Goal: Task Accomplishment & Management: Use online tool/utility

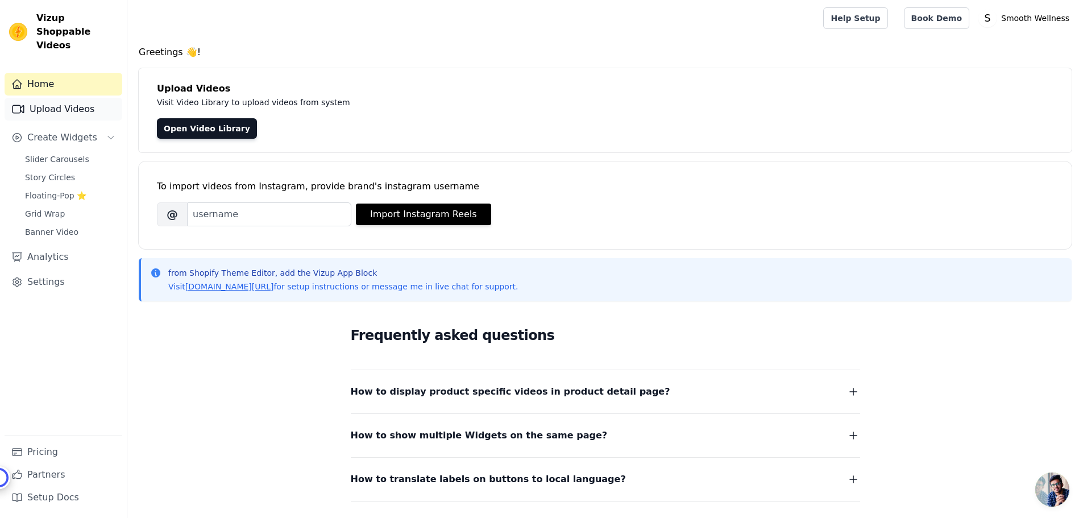
click at [31, 100] on link "Upload Videos" at bounding box center [64, 109] width 118 height 23
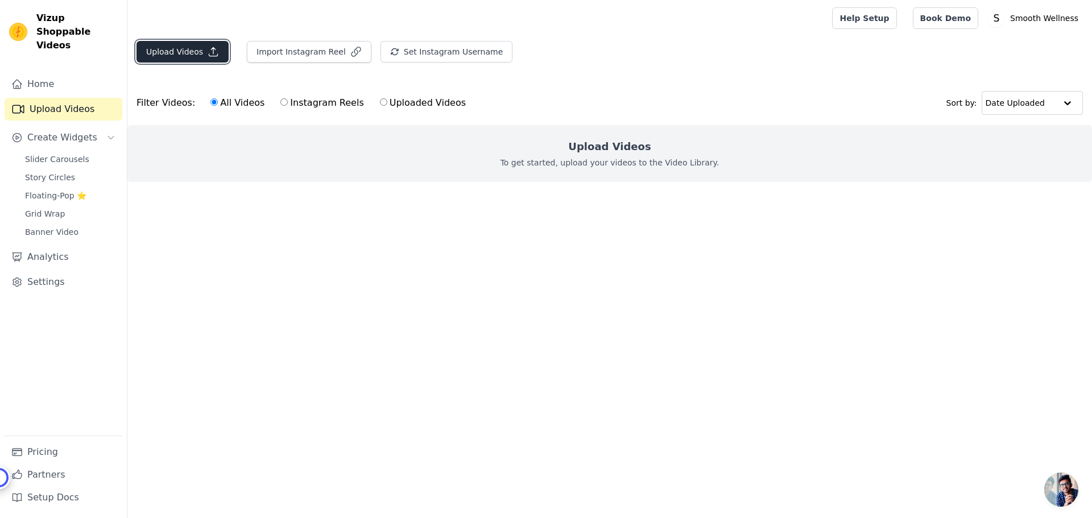
click at [177, 55] on button "Upload Videos" at bounding box center [182, 52] width 92 height 22
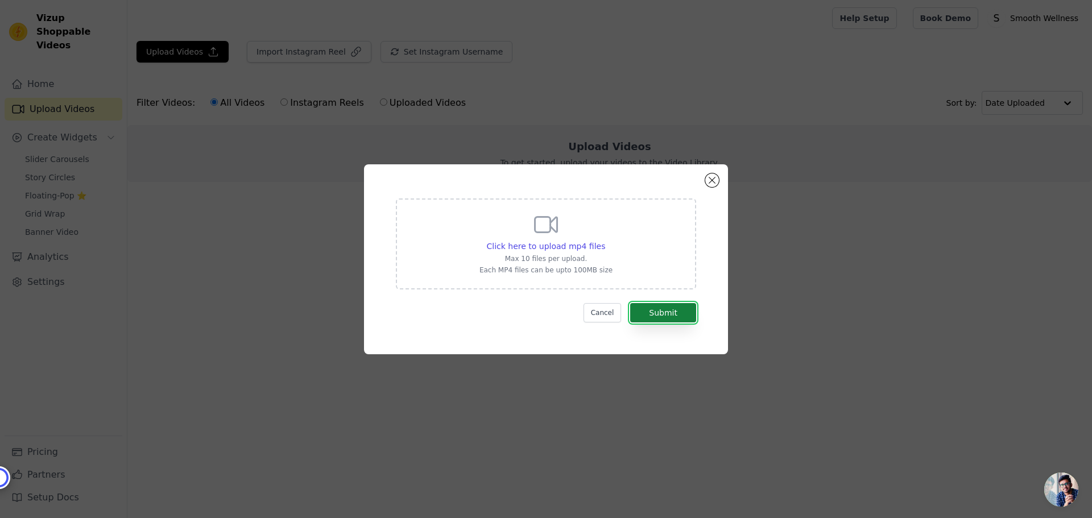
click at [674, 316] on button "Submit" at bounding box center [663, 312] width 66 height 19
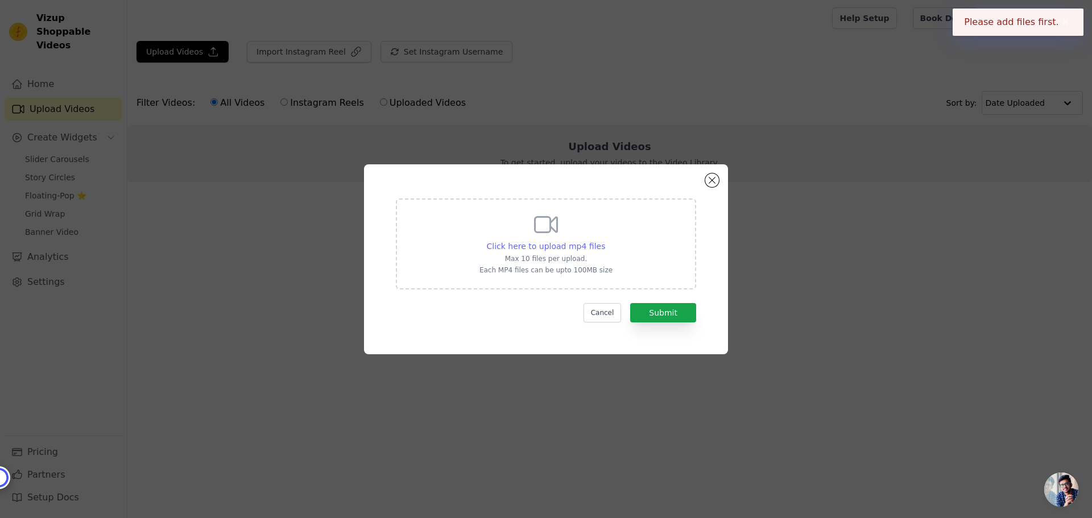
click at [585, 250] on span "Click here to upload mp4 files" at bounding box center [546, 246] width 119 height 9
click at [604, 241] on input "Click here to upload mp4 files Max 10 files per upload. Each MP4 files can be u…" at bounding box center [604, 240] width 1 height 1
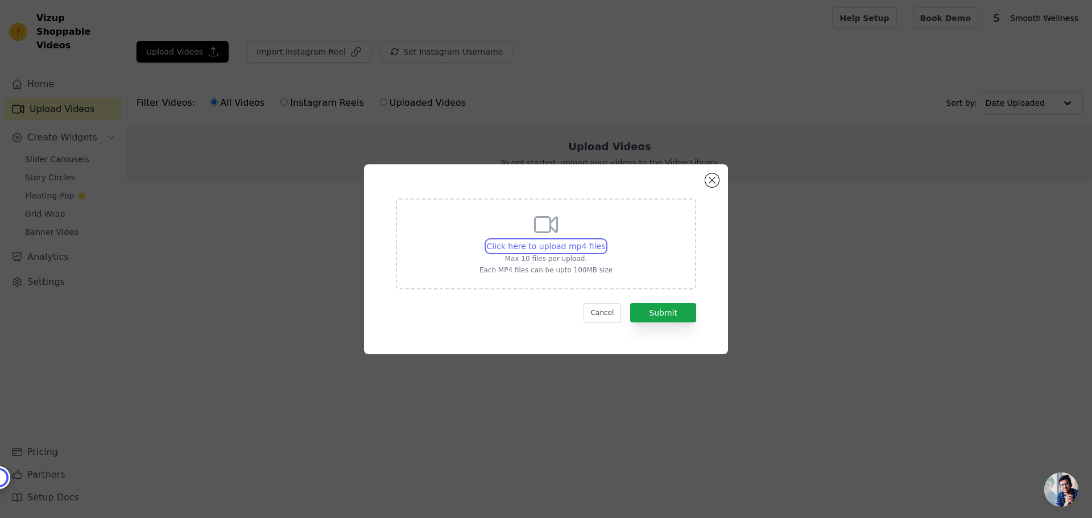
type input "C:\fakepath\Vollati Neuropathy Relief Cream_3.mp4"
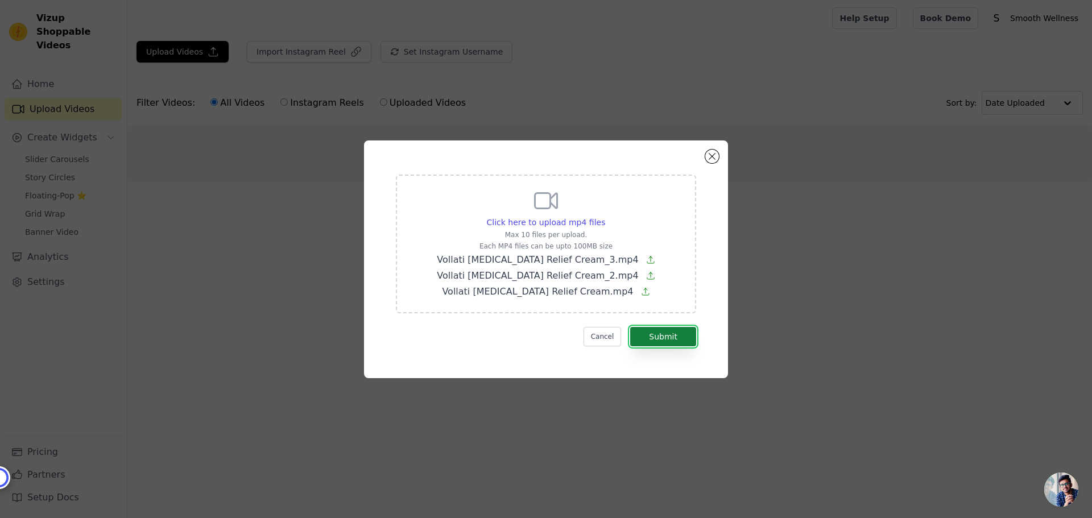
click at [658, 340] on button "Submit" at bounding box center [663, 336] width 66 height 19
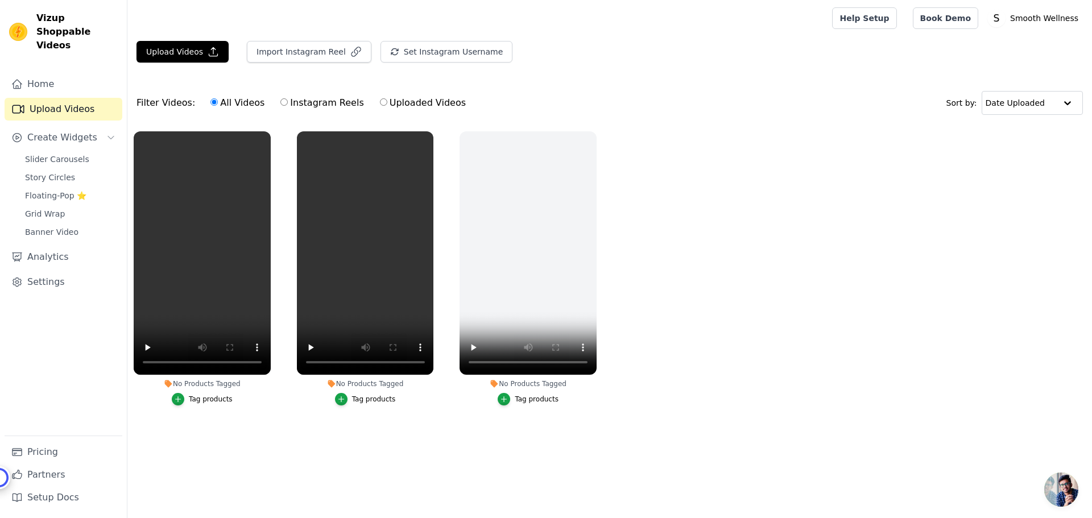
click at [65, 99] on link "Upload Videos" at bounding box center [64, 109] width 118 height 23
click at [162, 46] on button "Upload Videos" at bounding box center [182, 52] width 92 height 22
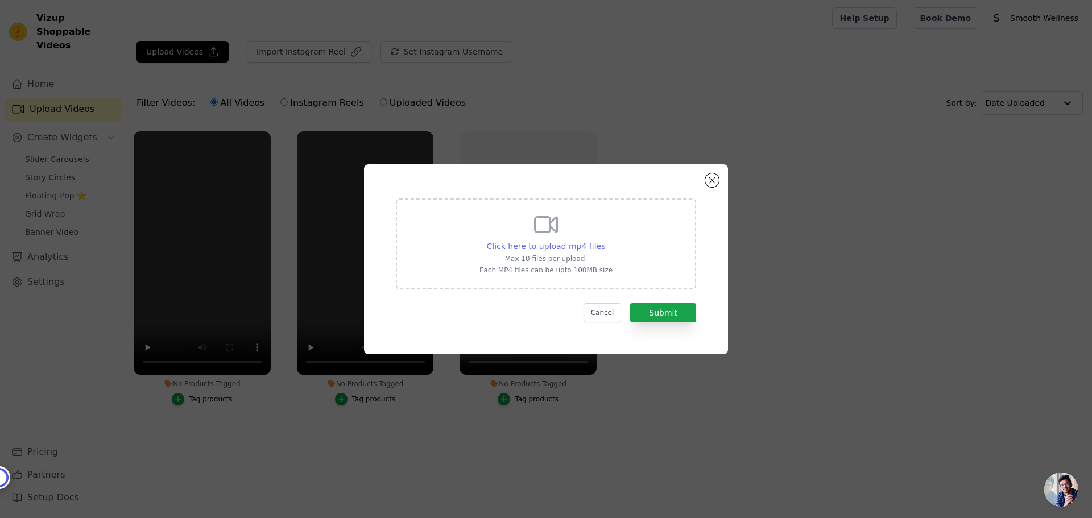
click at [567, 247] on span "Click here to upload mp4 files" at bounding box center [546, 246] width 119 height 9
click at [604, 241] on input "Click here to upload mp4 files Max 10 files per upload. Each MP4 files can be u…" at bounding box center [604, 240] width 1 height 1
type input "C:\fakepath\snaptik_7514119530029829407.mp4"
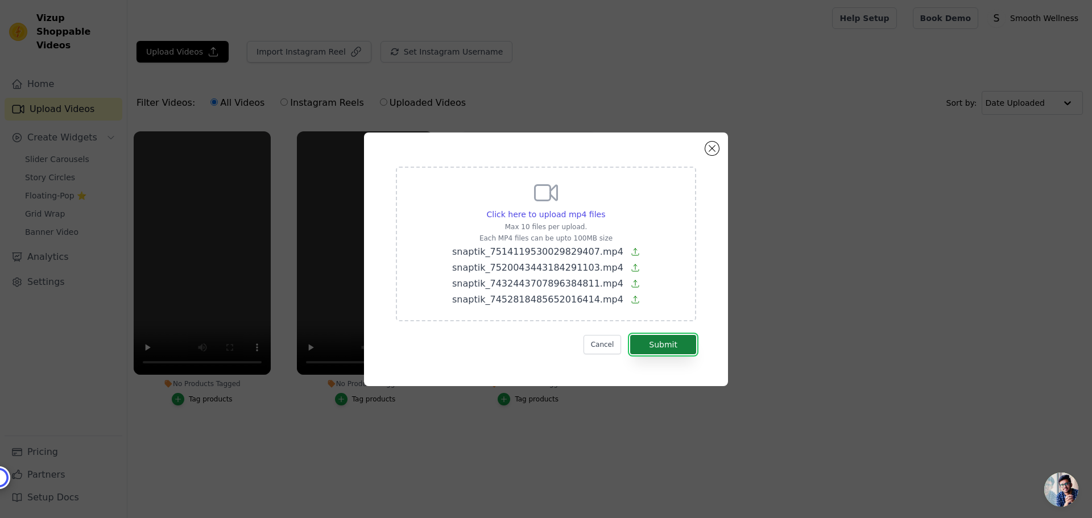
click at [665, 344] on button "Submit" at bounding box center [663, 344] width 66 height 19
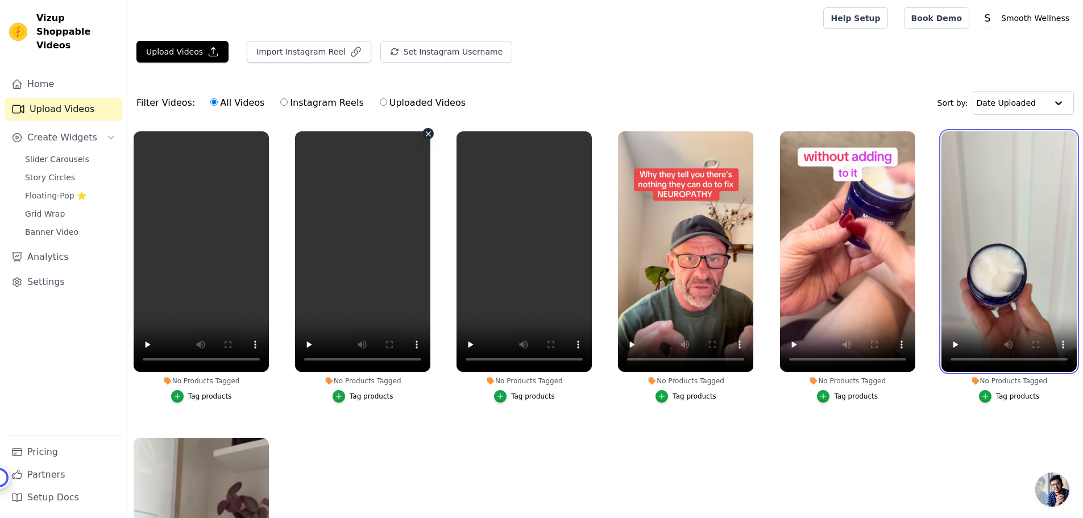
drag, startPoint x: 944, startPoint y: 242, endPoint x: 328, endPoint y: 275, distance: 617.2
click at [351, 268] on ul "No Products Tagged Tag products No Products Tagged Tag products No Products Tag…" at bounding box center [605, 366] width 956 height 482
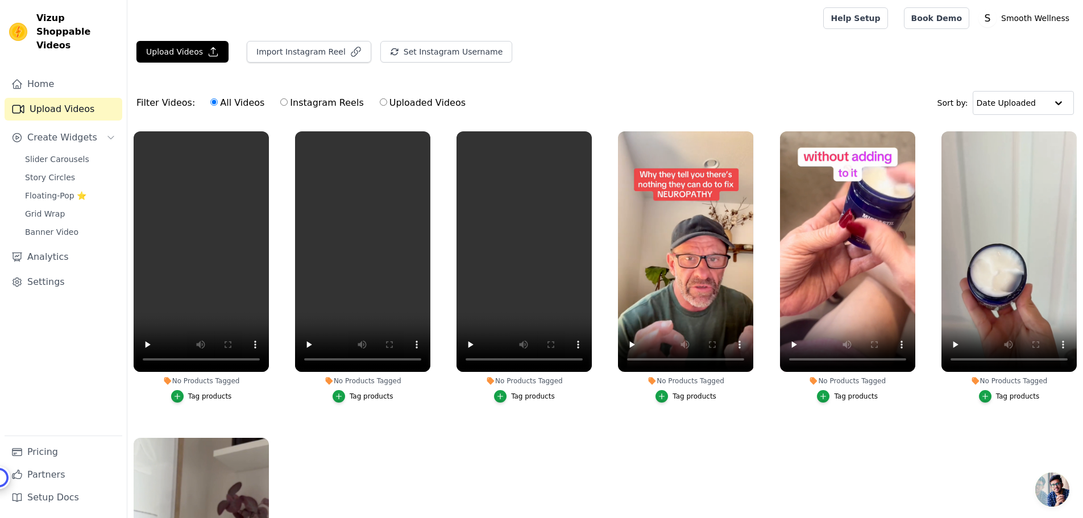
click at [689, 21] on div at bounding box center [472, 18] width 673 height 36
click at [45, 154] on span "Slider Carousels" at bounding box center [57, 159] width 64 height 11
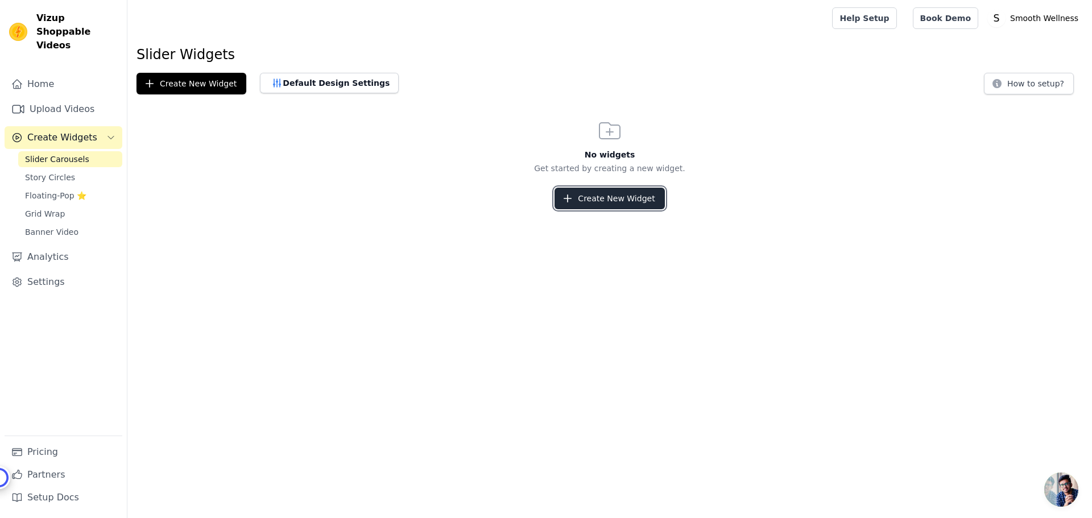
click at [575, 189] on button "Create New Widget" at bounding box center [609, 199] width 110 height 22
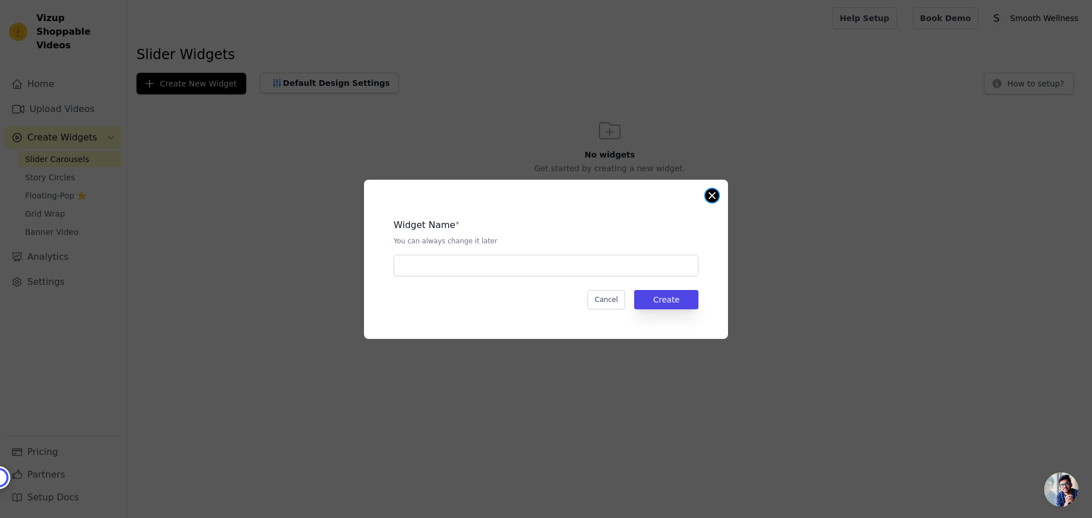
click at [711, 194] on button "Close modal" at bounding box center [712, 196] width 14 height 14
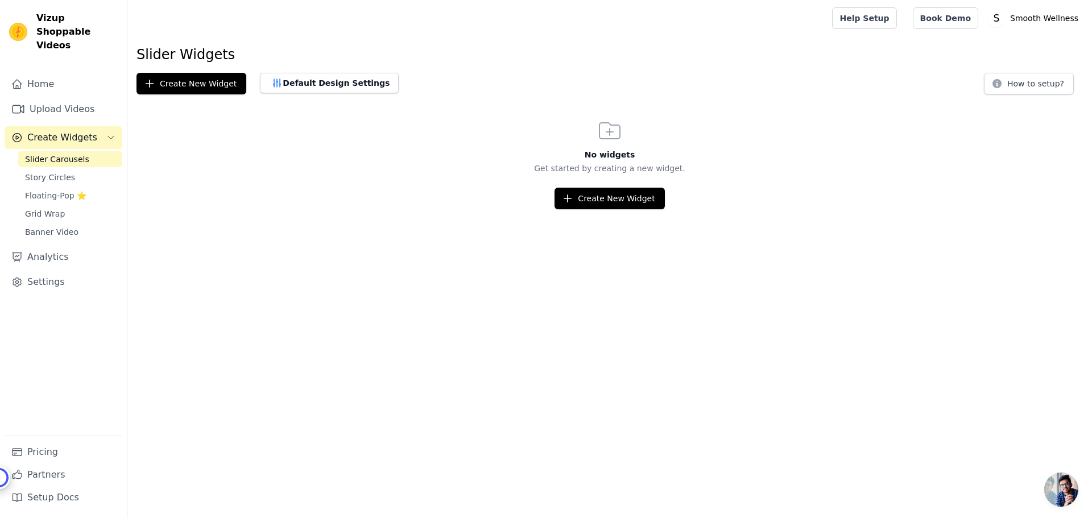
click at [47, 154] on span "Slider Carousels" at bounding box center [57, 159] width 64 height 11
click at [599, 194] on button "Create New Widget" at bounding box center [609, 199] width 110 height 22
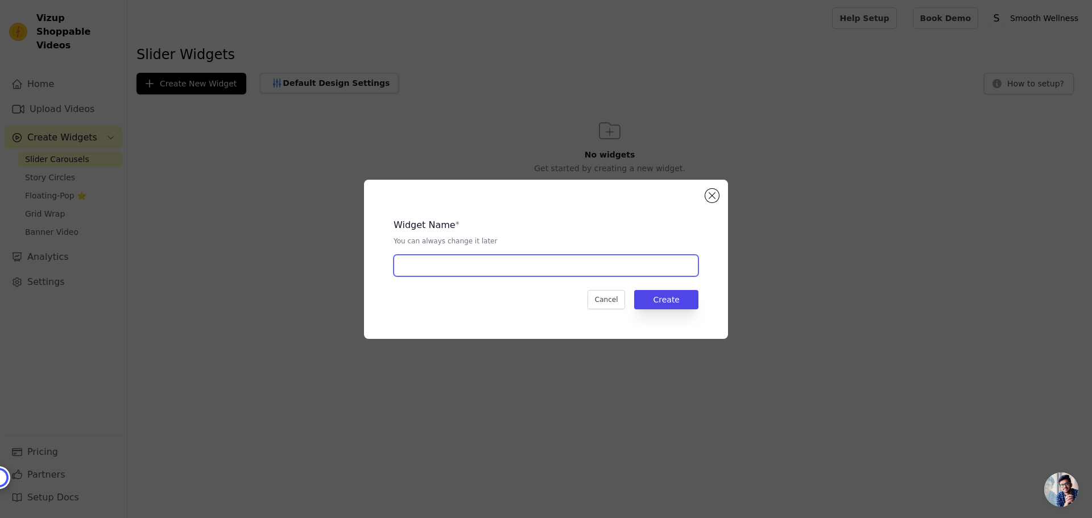
click at [434, 263] on input "text" at bounding box center [545, 266] width 305 height 22
type input "Reels"
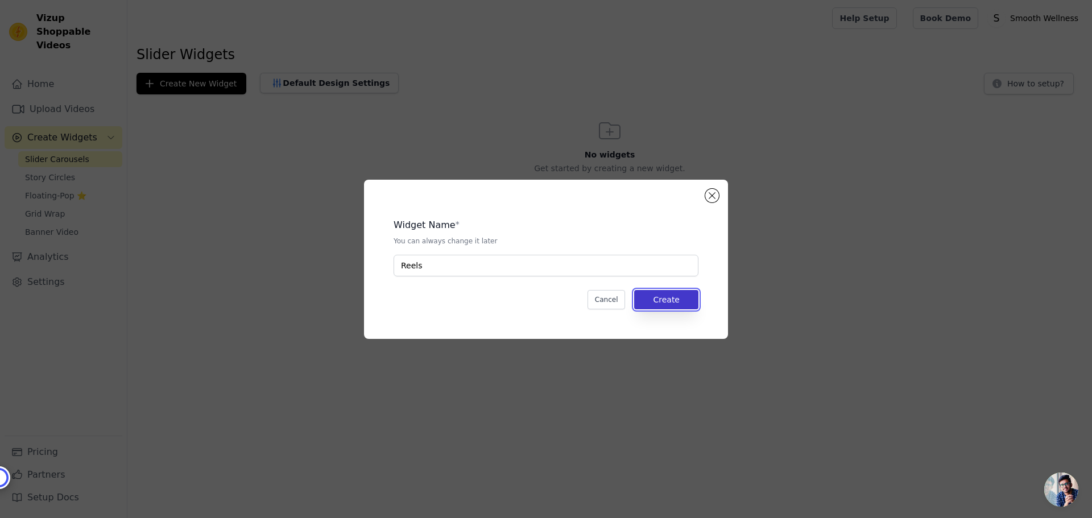
click at [660, 304] on button "Create" at bounding box center [666, 299] width 64 height 19
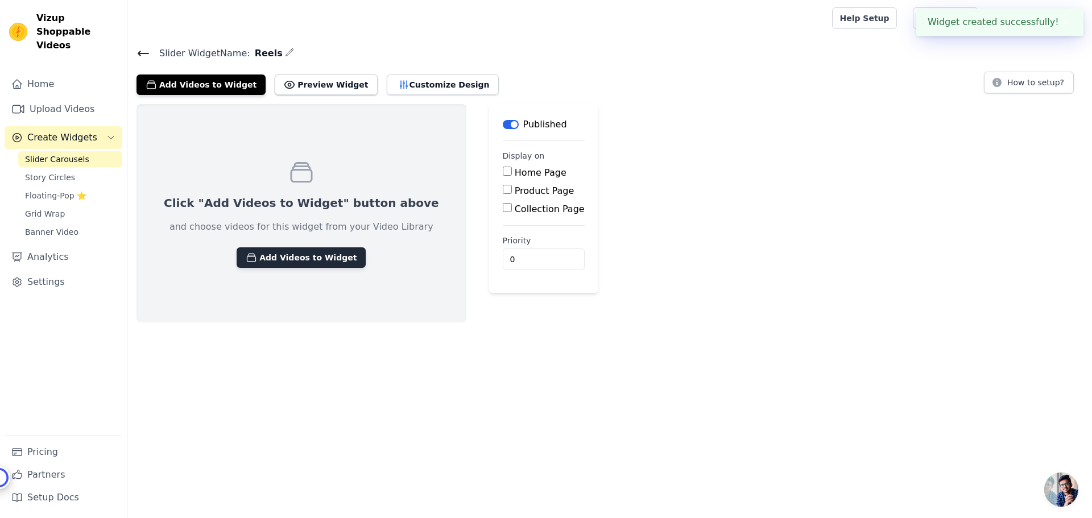
click at [300, 259] on button "Add Videos to Widget" at bounding box center [301, 257] width 129 height 20
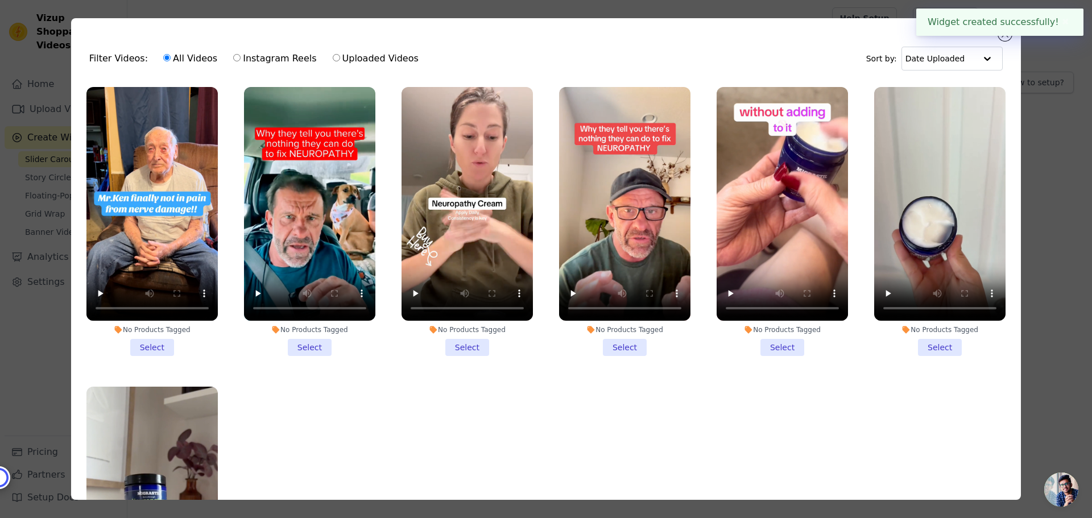
click at [147, 349] on li "No Products Tagged Select" at bounding box center [151, 221] width 131 height 269
click at [0, 0] on input "No Products Tagged Select" at bounding box center [0, 0] width 0 height 0
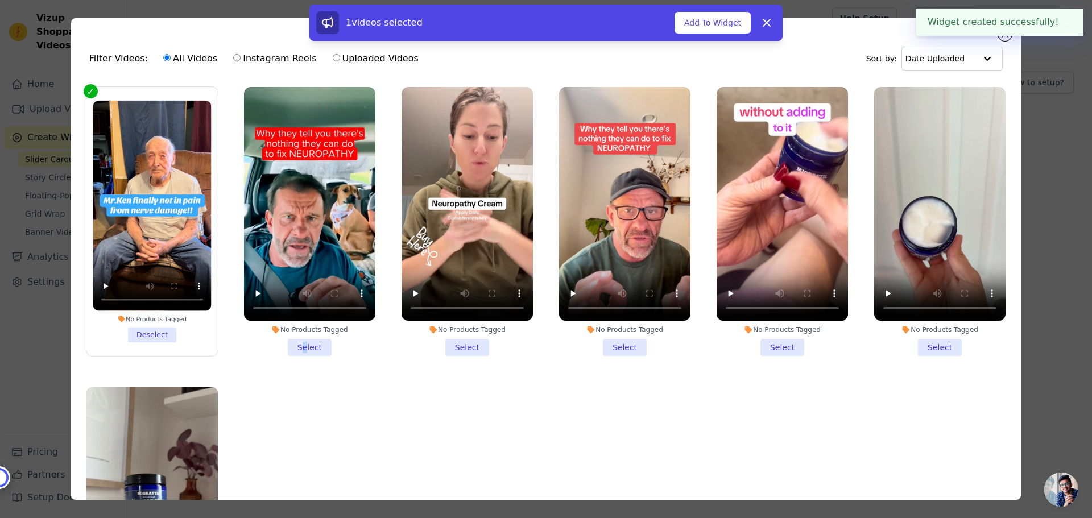
drag, startPoint x: 301, startPoint y: 345, endPoint x: 434, endPoint y: 347, distance: 133.6
click at [303, 345] on li "No Products Tagged Select" at bounding box center [309, 221] width 131 height 269
click at [460, 347] on li "No Products Tagged Select" at bounding box center [466, 221] width 131 height 269
click at [0, 0] on input "No Products Tagged Select" at bounding box center [0, 0] width 0 height 0
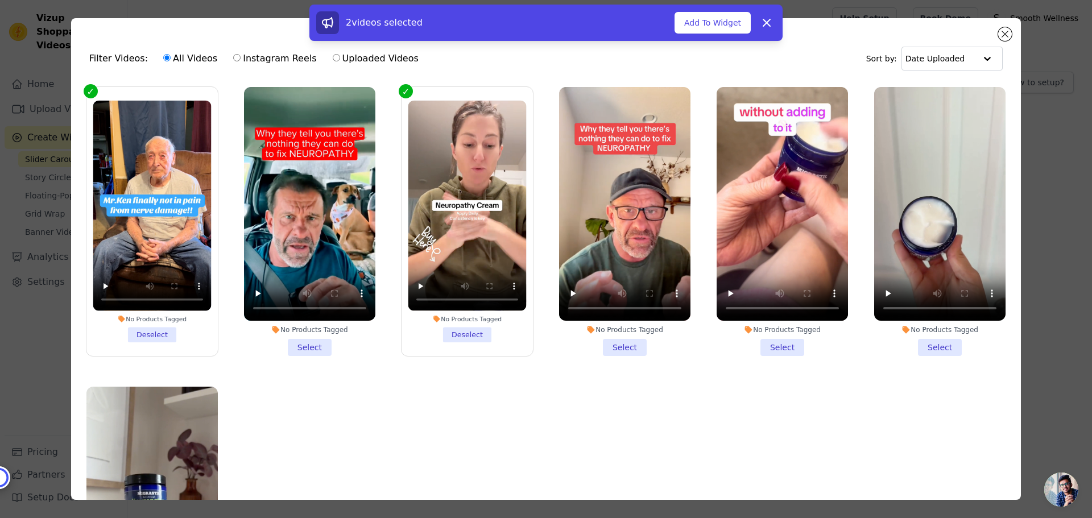
drag, startPoint x: 614, startPoint y: 348, endPoint x: 671, endPoint y: 348, distance: 57.4
click at [616, 348] on li "No Products Tagged Select" at bounding box center [624, 221] width 131 height 269
click at [768, 348] on li "No Products Tagged Select" at bounding box center [781, 221] width 131 height 269
click at [0, 0] on input "No Products Tagged Select" at bounding box center [0, 0] width 0 height 0
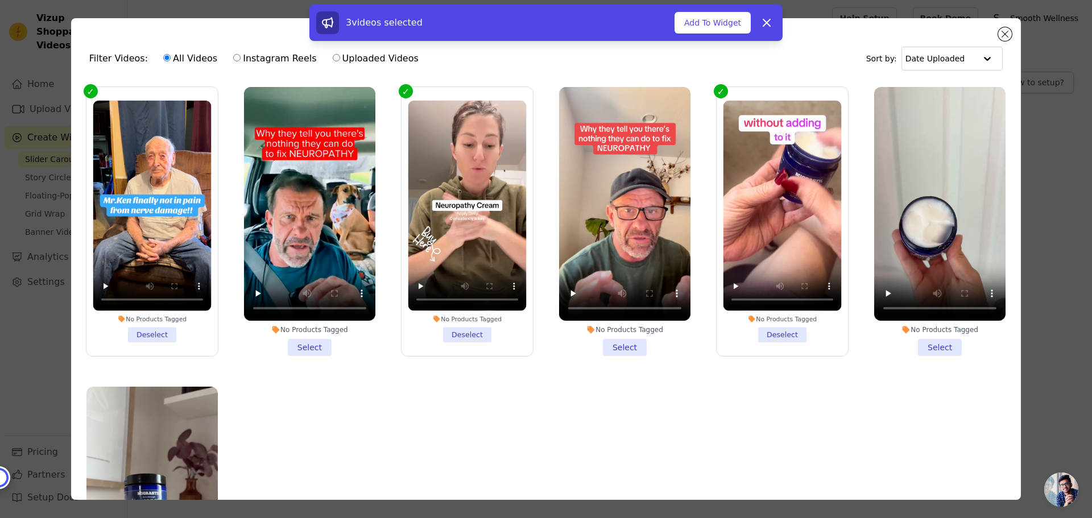
drag, startPoint x: 922, startPoint y: 352, endPoint x: 855, endPoint y: 369, distance: 69.2
click at [916, 352] on label "No Products Tagged Select" at bounding box center [939, 221] width 132 height 270
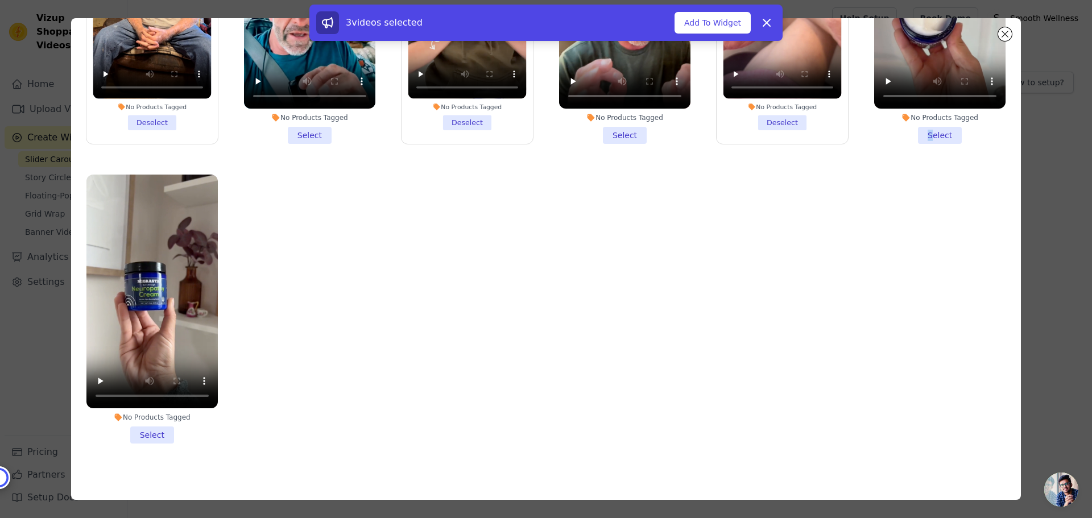
scroll to position [99, 0]
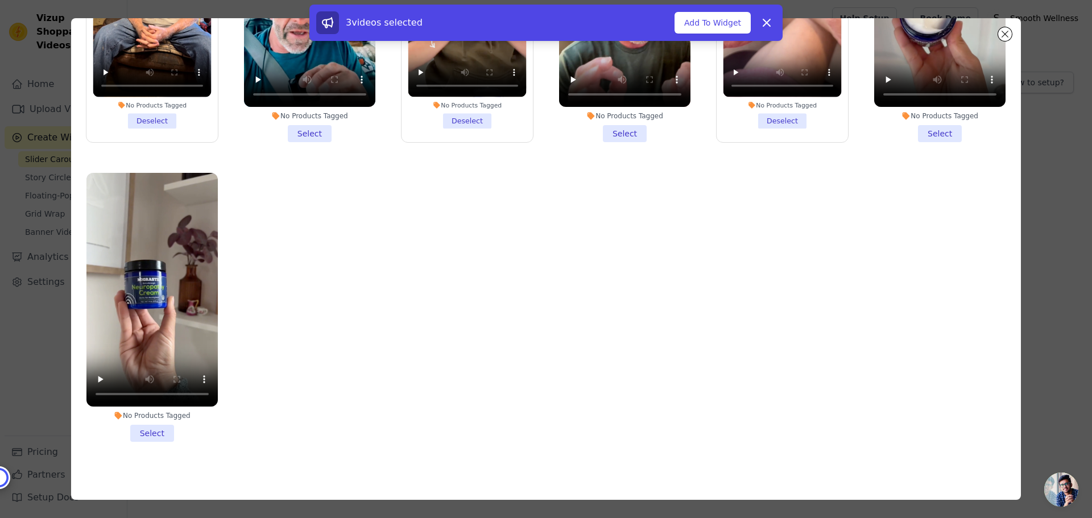
click at [150, 436] on div "No Products Tagged Select" at bounding box center [152, 307] width 144 height 281
click at [153, 424] on li "No Products Tagged Select" at bounding box center [151, 307] width 131 height 269
click at [0, 0] on input "No Products Tagged Select" at bounding box center [0, 0] width 0 height 0
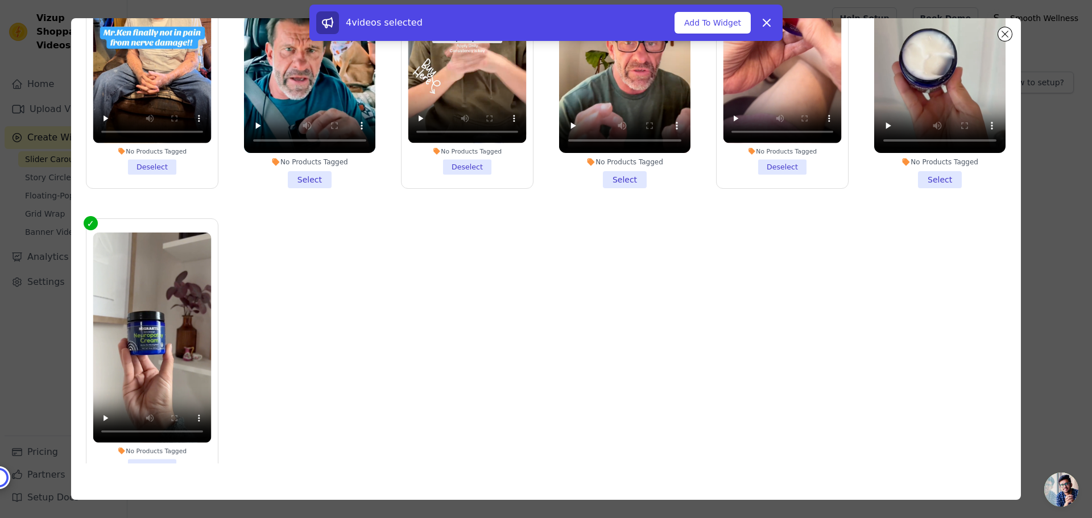
scroll to position [1, 0]
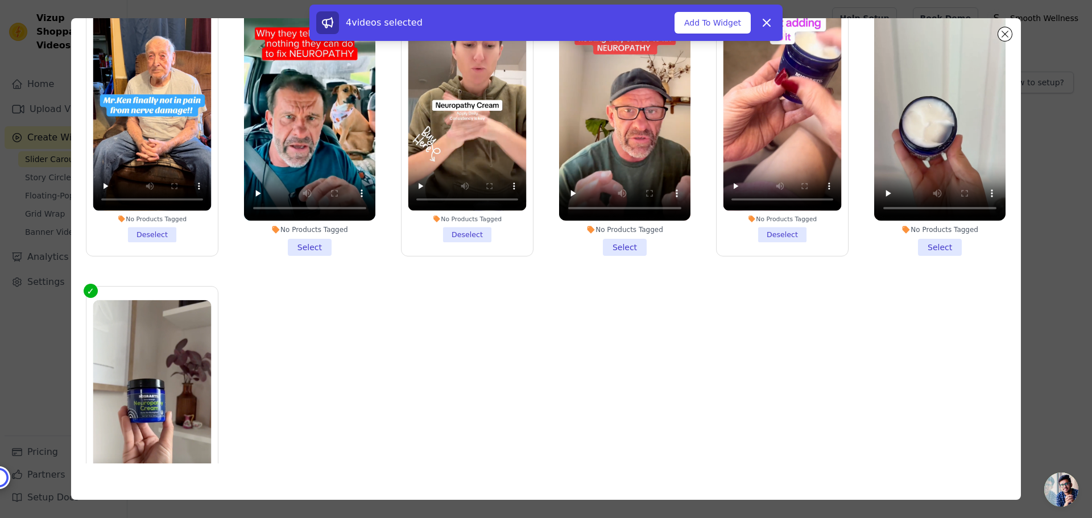
click at [930, 241] on li "No Products Tagged Select" at bounding box center [939, 121] width 131 height 269
click at [0, 0] on input "No Products Tagged Select" at bounding box center [0, 0] width 0 height 0
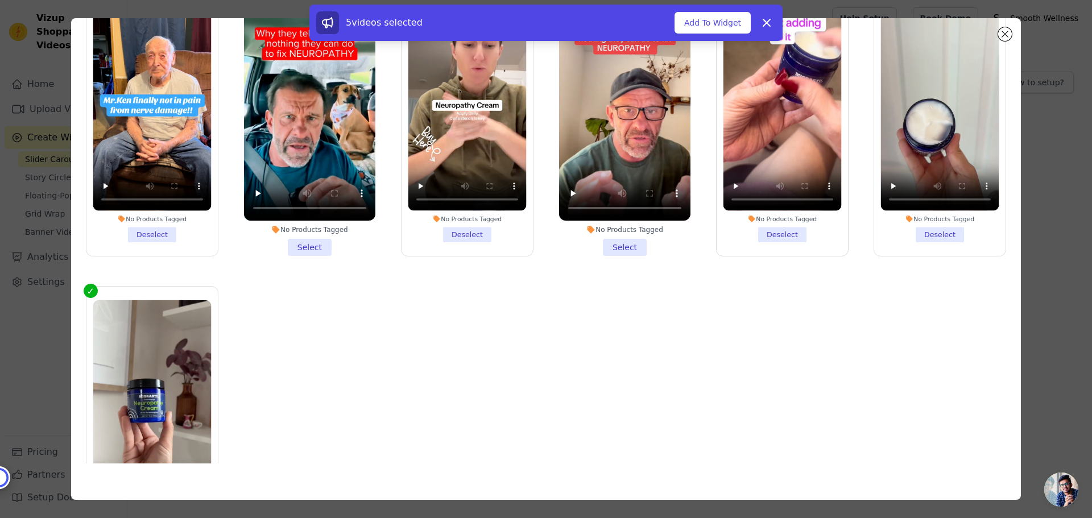
click at [618, 242] on li "No Products Tagged Select" at bounding box center [624, 121] width 131 height 269
click at [0, 0] on input "No Products Tagged Select" at bounding box center [0, 0] width 0 height 0
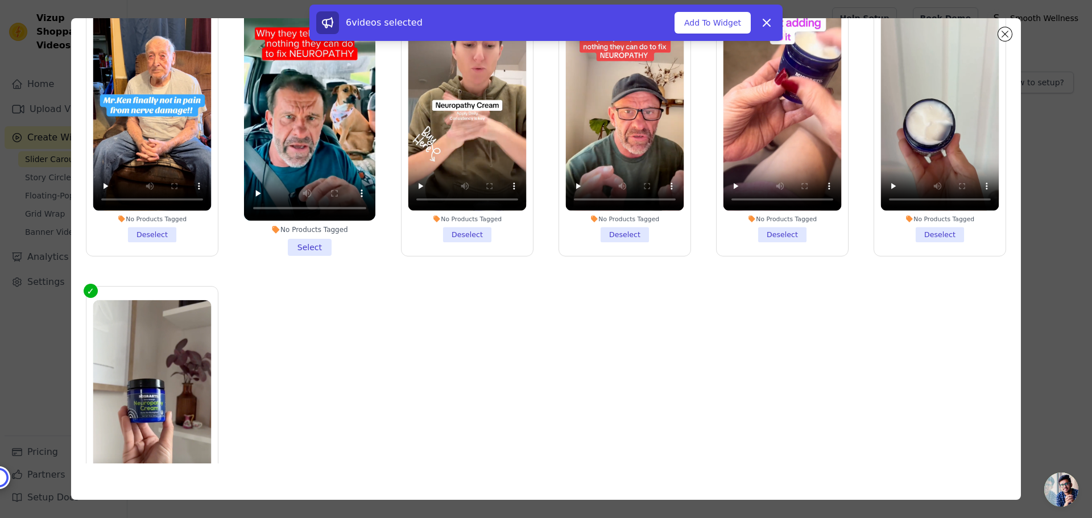
drag, startPoint x: 292, startPoint y: 243, endPoint x: 400, endPoint y: 254, distance: 108.6
click at [293, 243] on li "No Products Tagged Select" at bounding box center [309, 121] width 131 height 269
click at [0, 0] on input "No Products Tagged Select" at bounding box center [0, 0] width 0 height 0
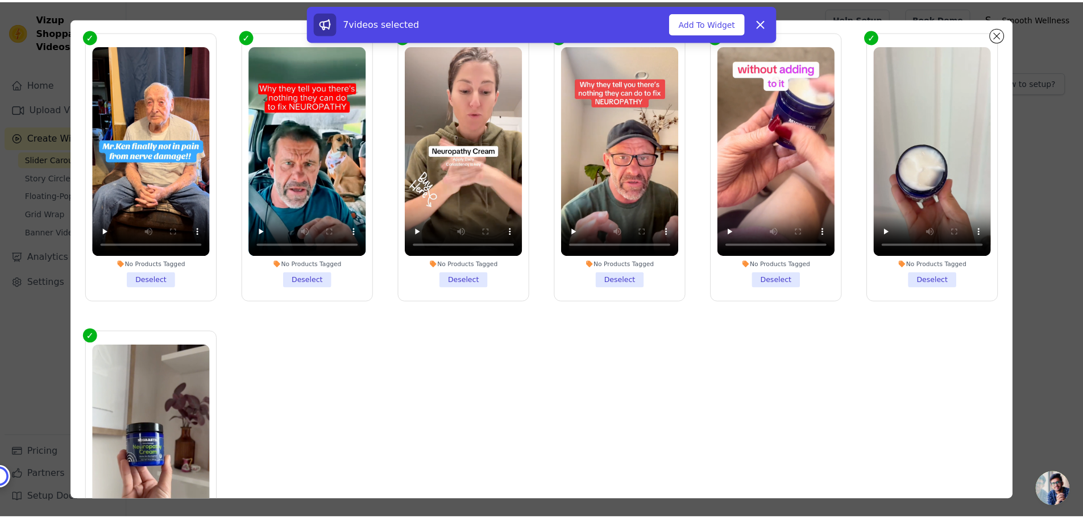
scroll to position [0, 0]
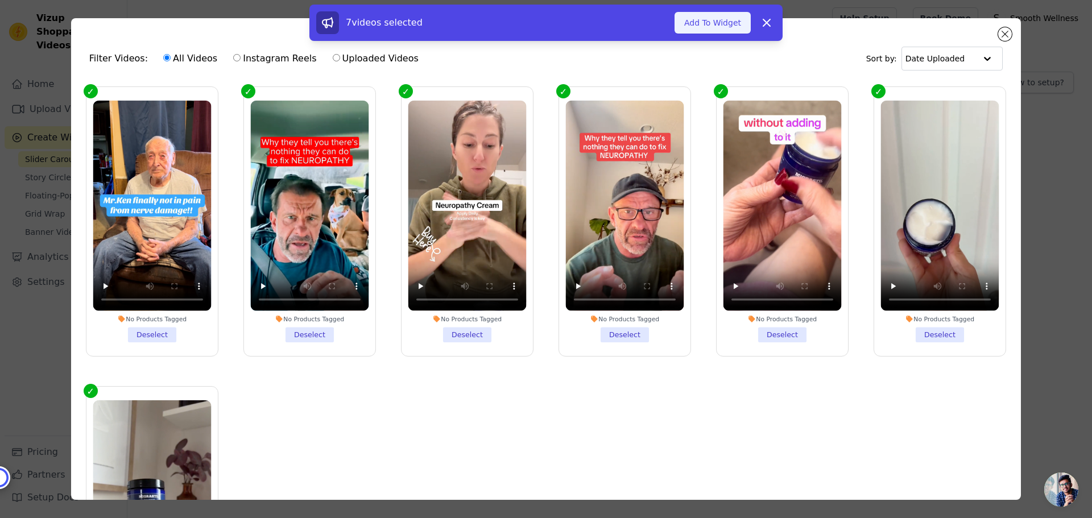
click at [704, 30] on button "Add To Widget" at bounding box center [712, 23] width 76 height 22
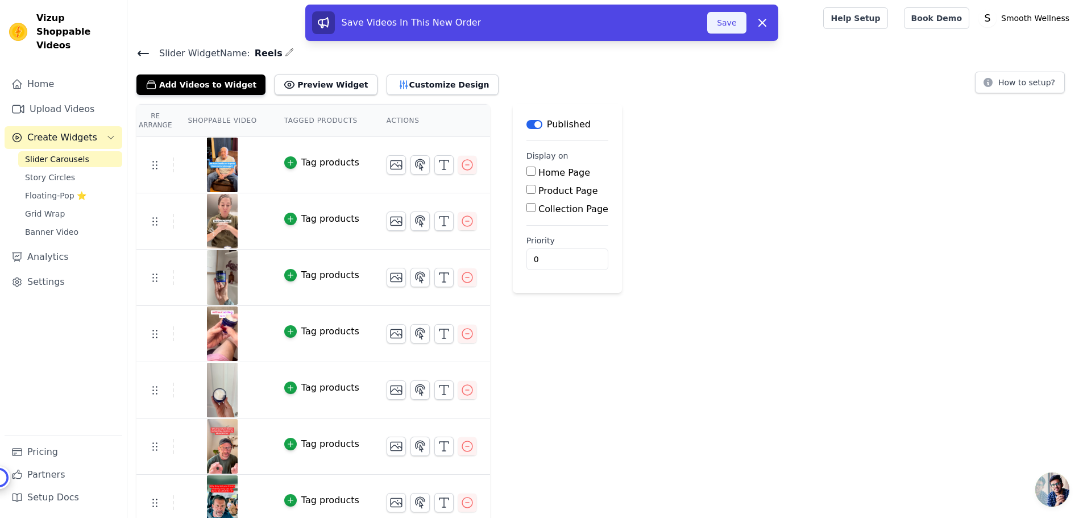
click at [726, 24] on button "Save" at bounding box center [726, 23] width 39 height 22
